Goal: Information Seeking & Learning: Learn about a topic

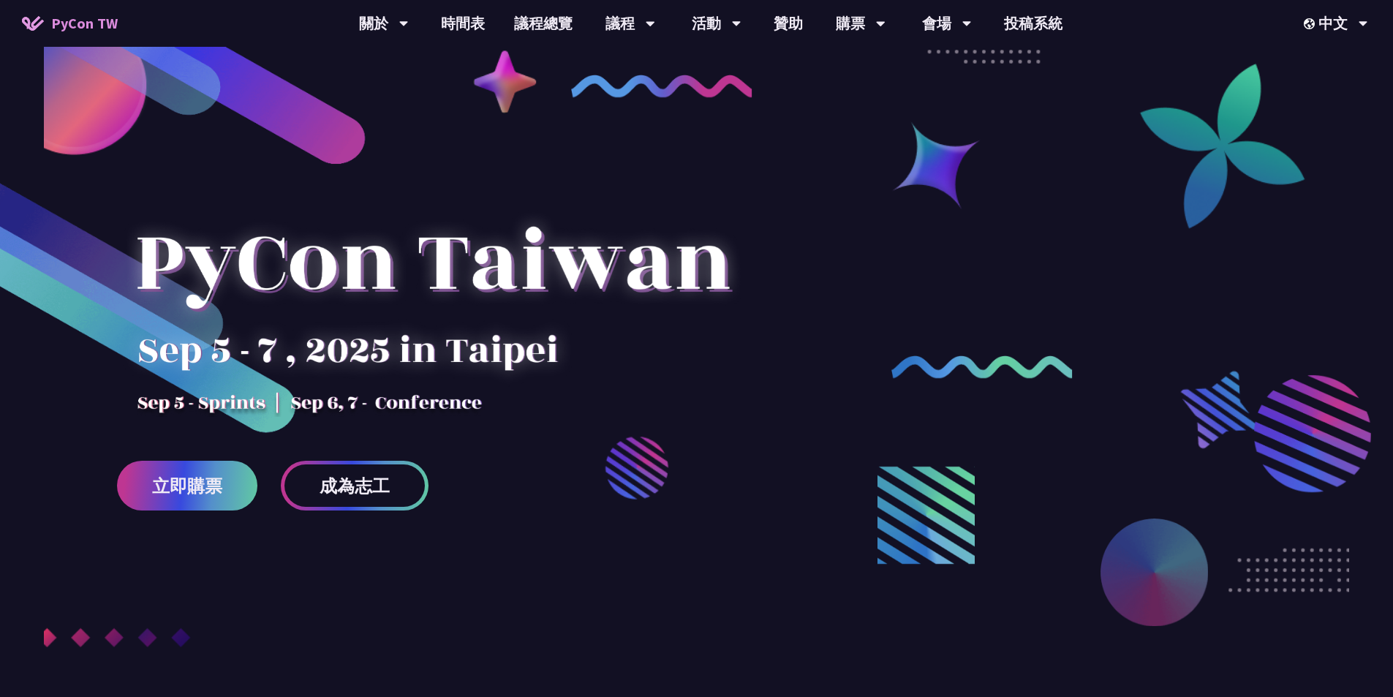
click at [529, 37] on link "議程總覽" at bounding box center [543, 23] width 88 height 47
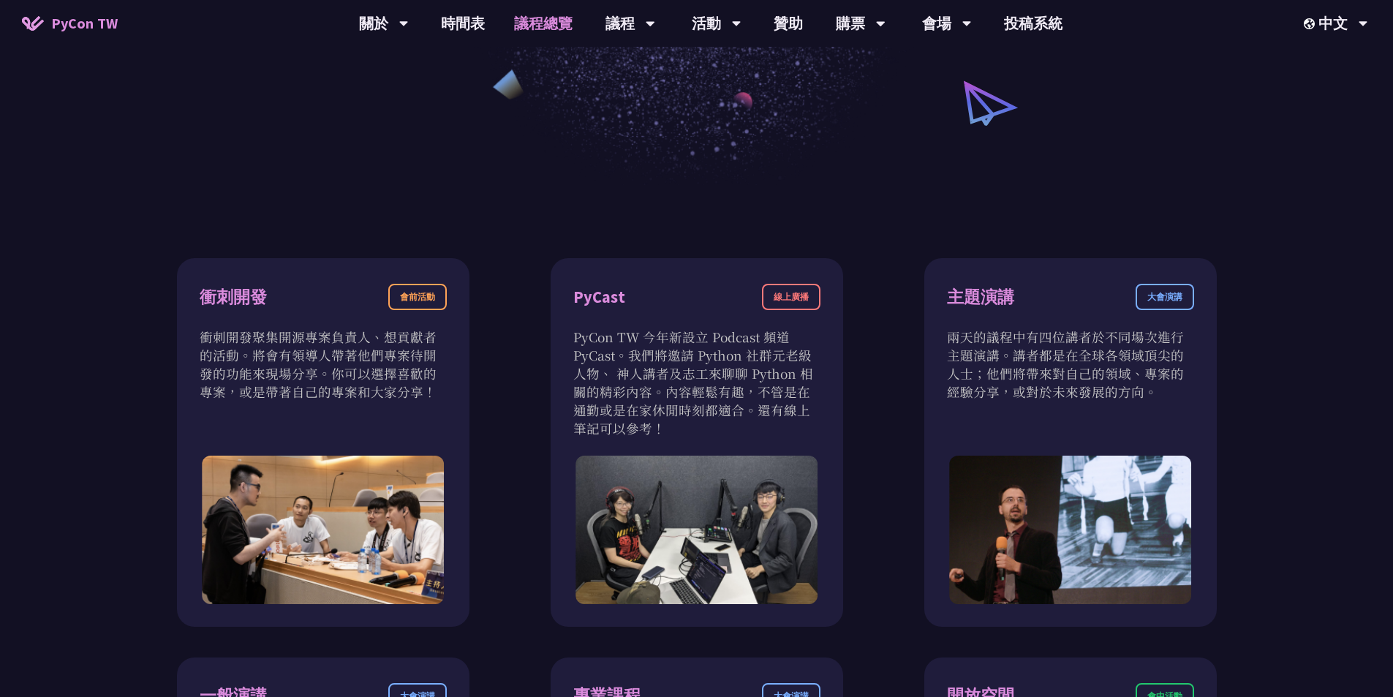
scroll to position [585, 0]
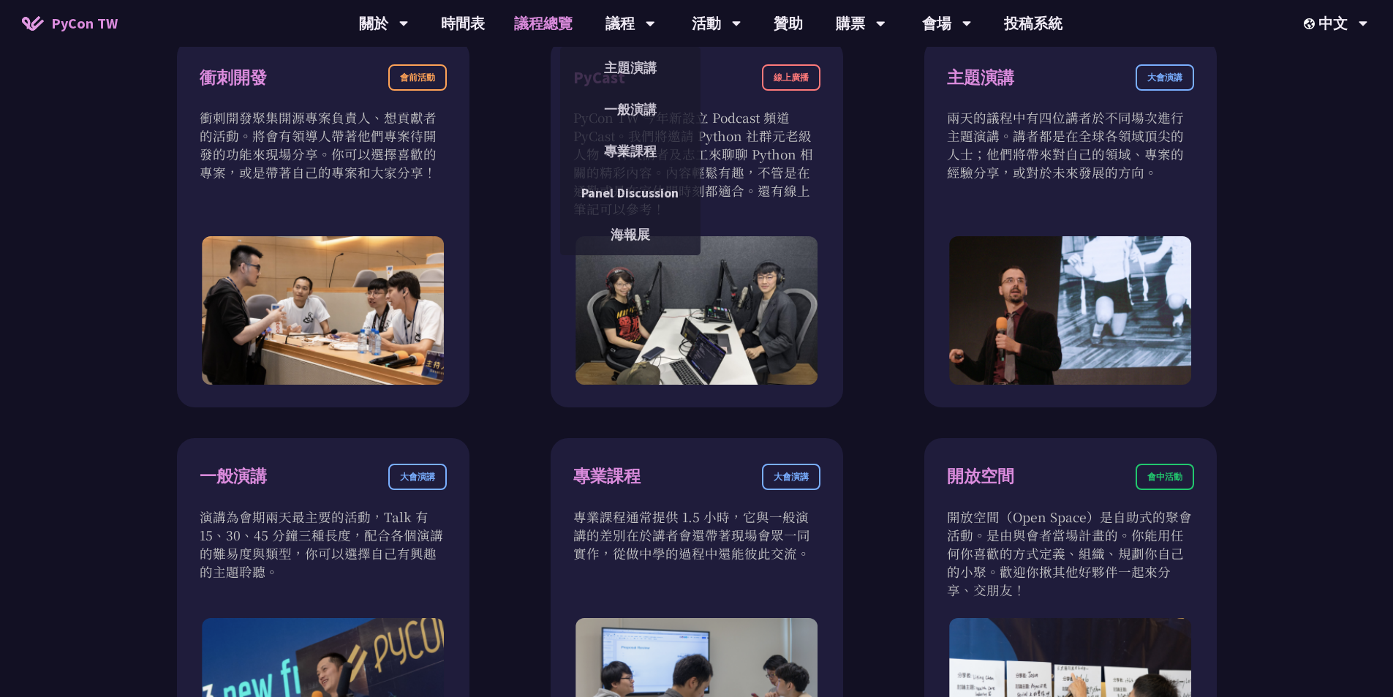
click at [602, 16] on div "議程 主題演講 一般演講 專業課程 Panel Discussion 海報展" at bounding box center [630, 23] width 86 height 47
click at [625, 106] on link "一般演講" at bounding box center [630, 109] width 140 height 34
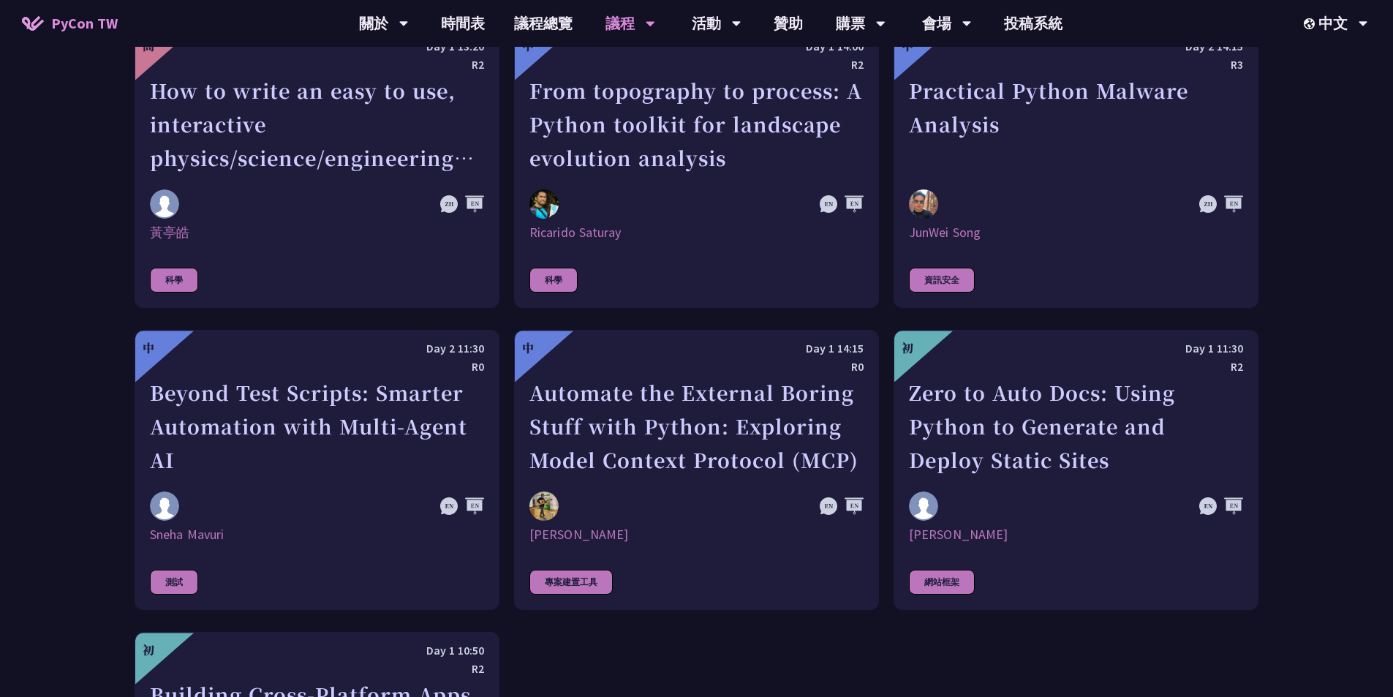
scroll to position [4240, 0]
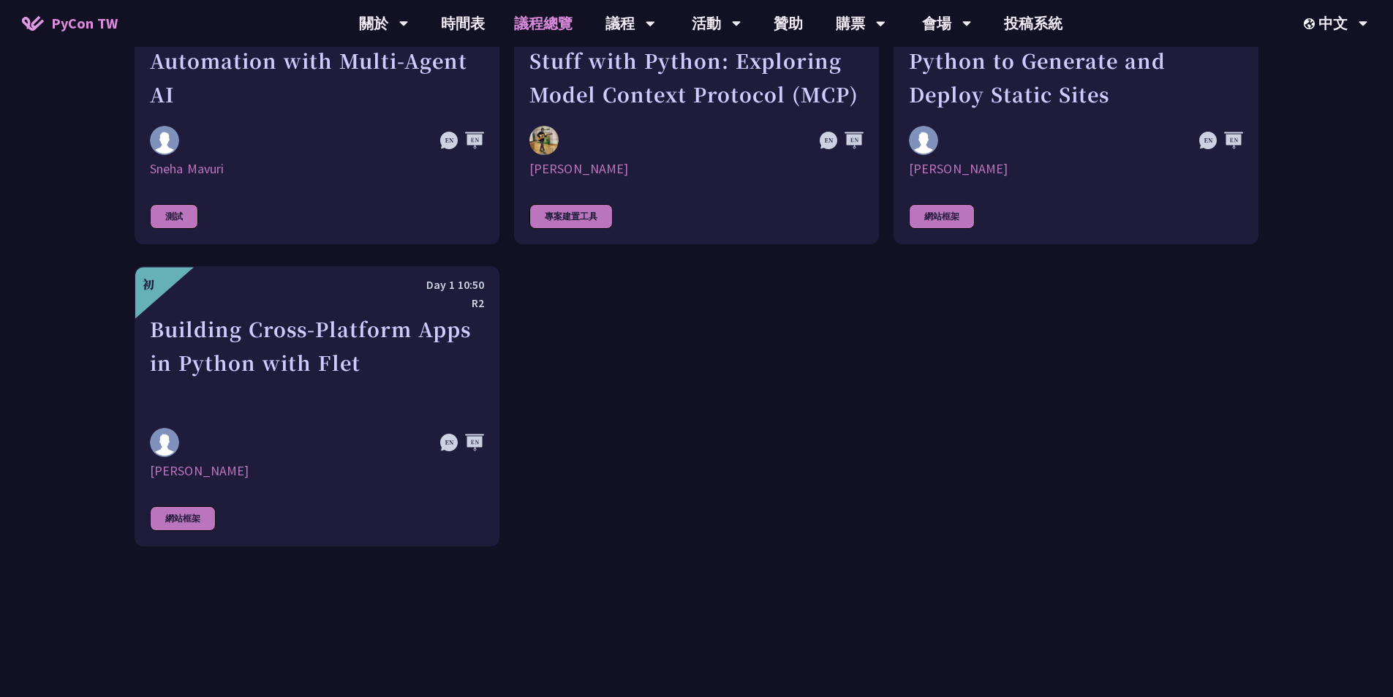
scroll to position [585, 0]
